Goal: Understand process/instructions: Learn about a topic

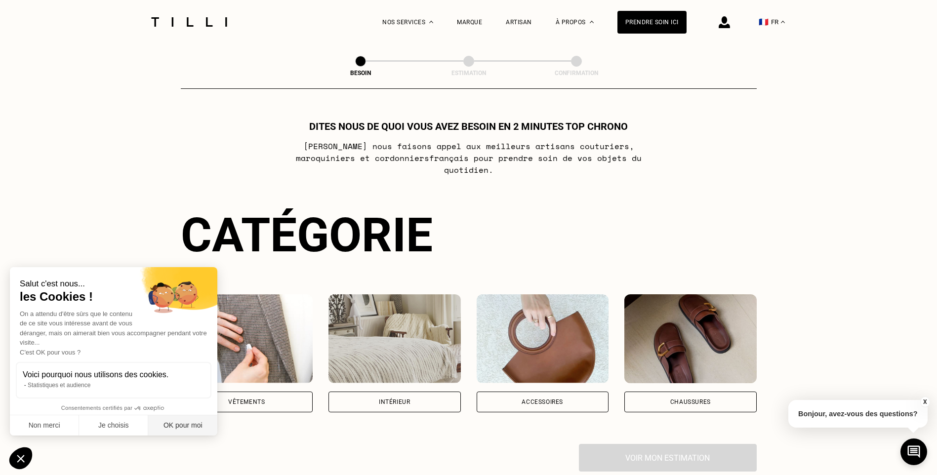
click at [193, 418] on button "OK pour moi" at bounding box center [182, 425] width 69 height 21
checkbox input "true"
click at [236, 345] on img at bounding box center [247, 338] width 132 height 89
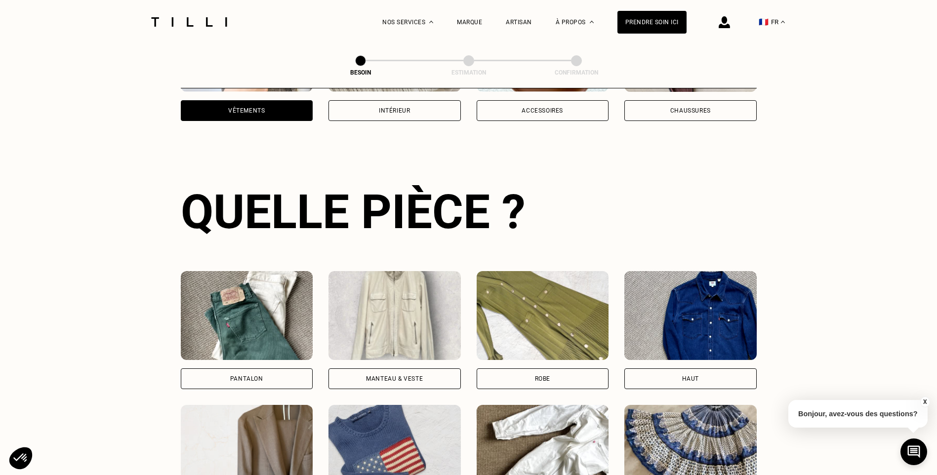
scroll to position [323, 0]
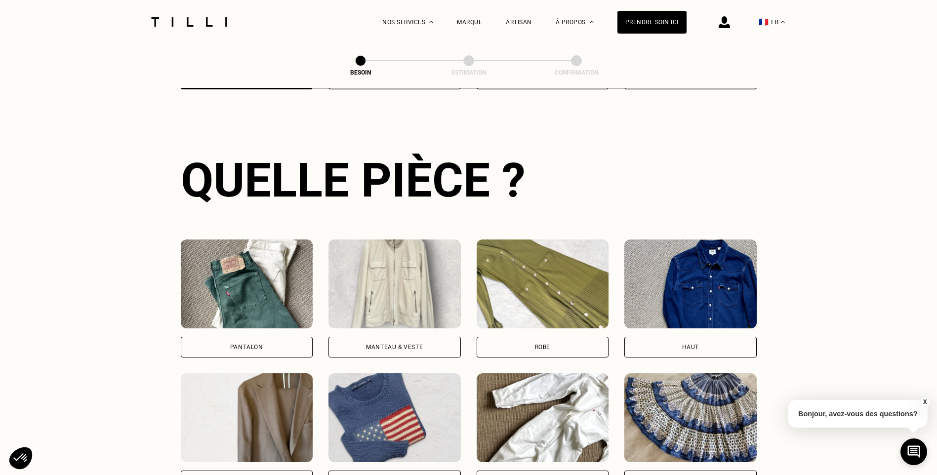
click at [257, 290] on img at bounding box center [247, 284] width 132 height 89
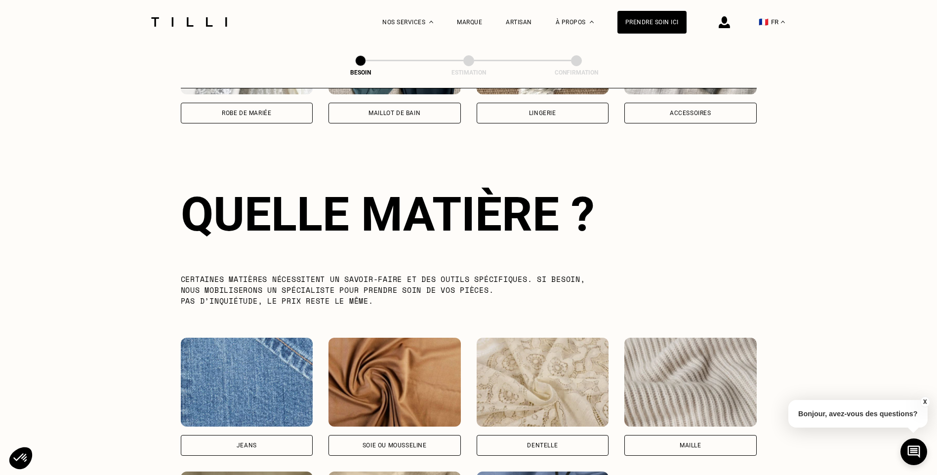
scroll to position [861, 0]
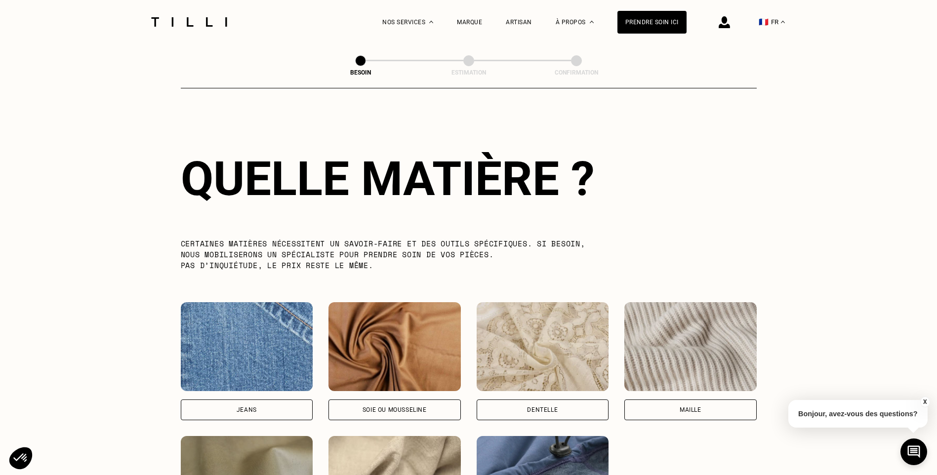
click at [258, 338] on img at bounding box center [247, 346] width 132 height 89
select select "FR"
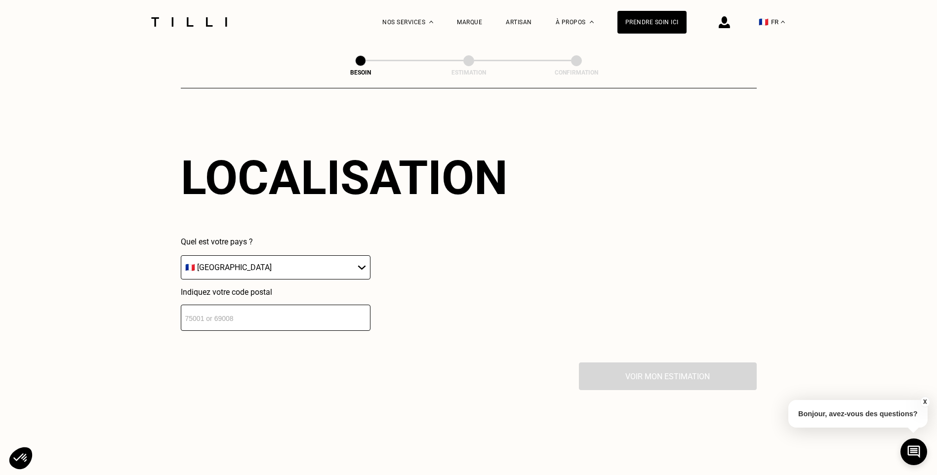
scroll to position [1328, 0]
click at [296, 321] on input "number" at bounding box center [276, 317] width 190 height 26
type input "33000"
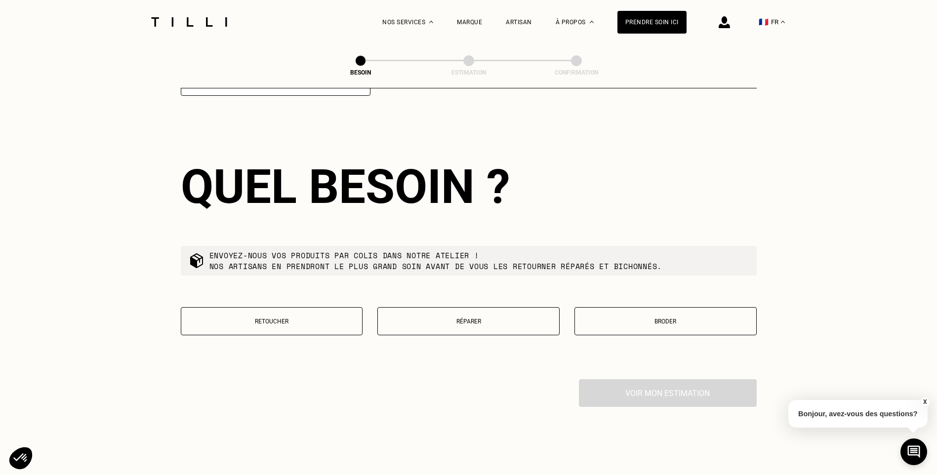
scroll to position [1574, 0]
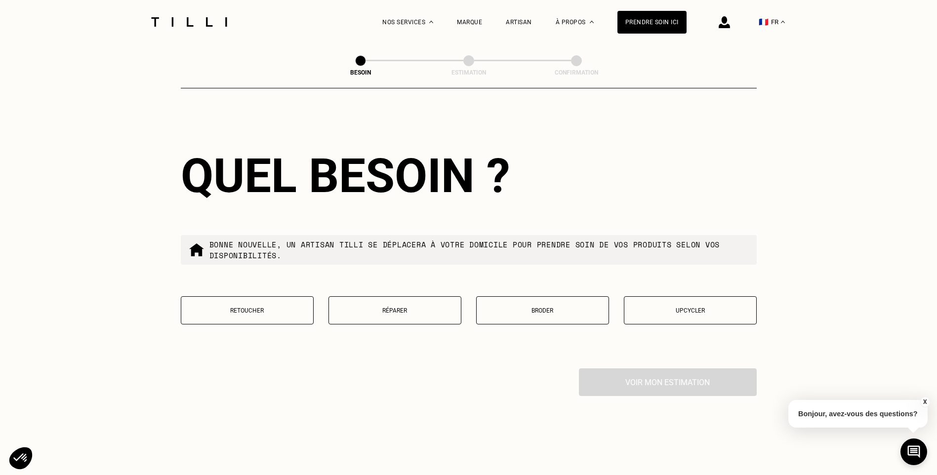
click at [298, 312] on button "Retoucher" at bounding box center [247, 310] width 133 height 28
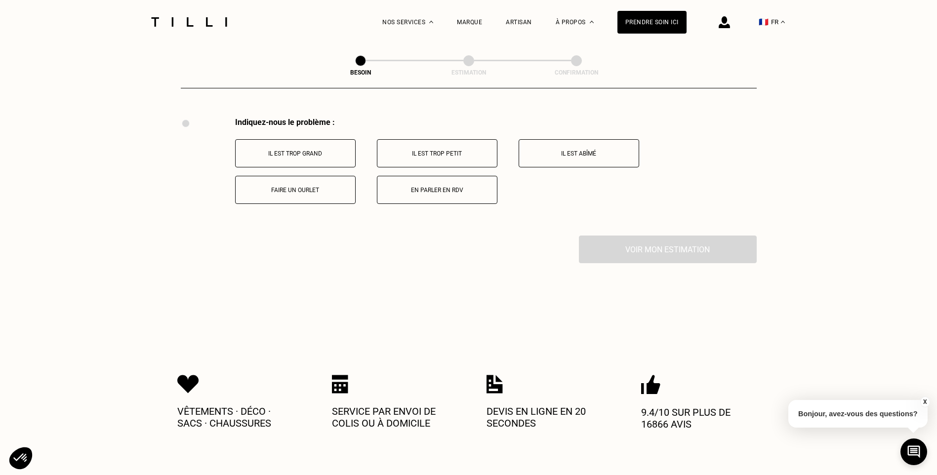
scroll to position [1827, 0]
click at [320, 157] on button "Il est trop grand" at bounding box center [295, 151] width 121 height 28
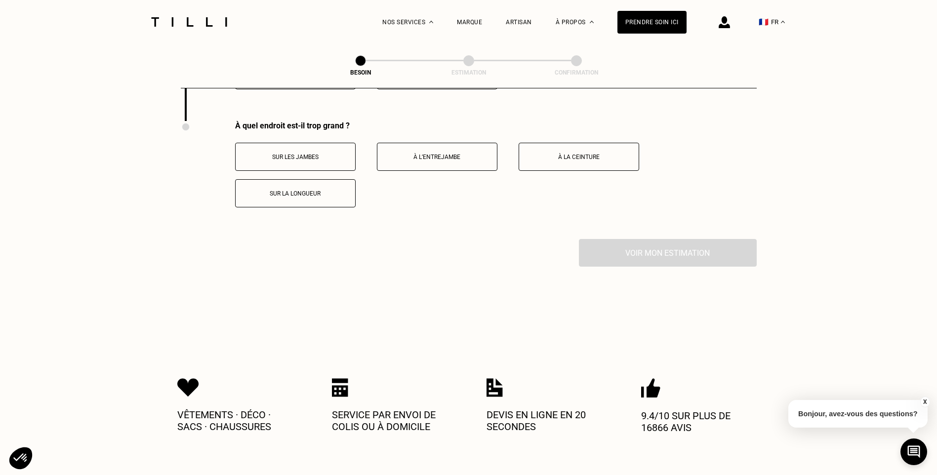
scroll to position [1945, 0]
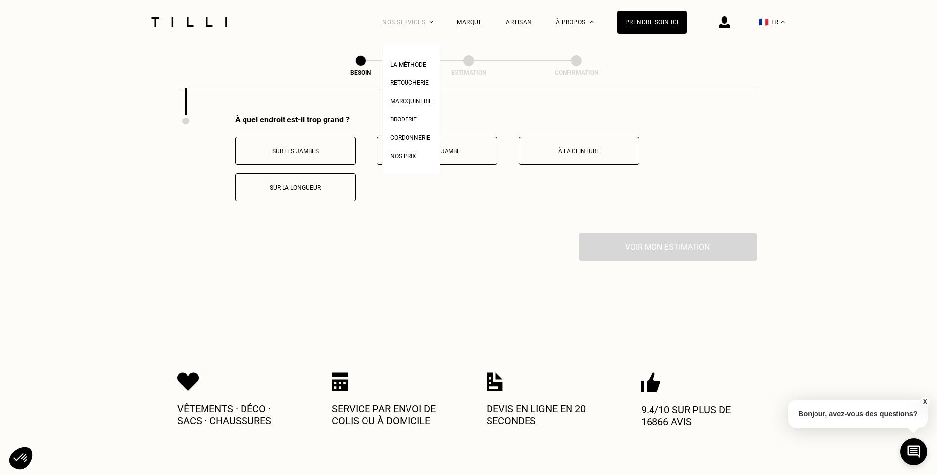
click at [415, 24] on div "Nos services" at bounding box center [407, 22] width 51 height 44
click at [413, 64] on span "La Méthode" at bounding box center [408, 64] width 36 height 7
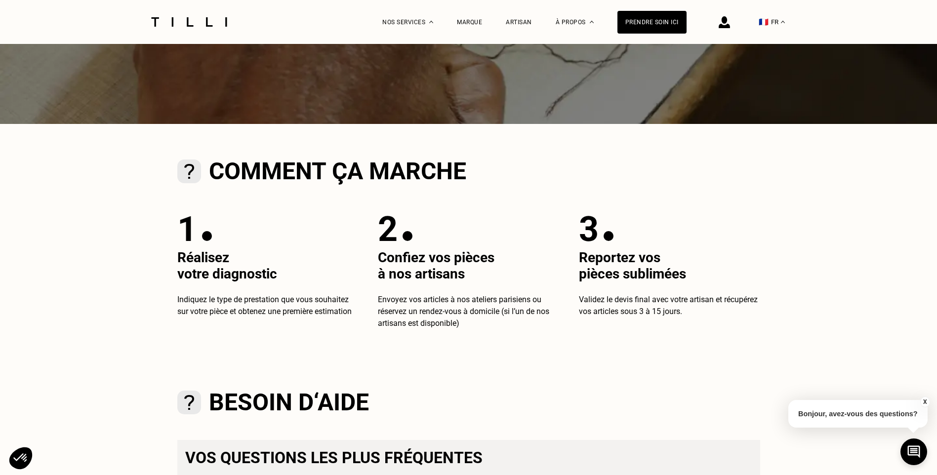
scroll to position [296, 0]
